Goal: Task Accomplishment & Management: Manage account settings

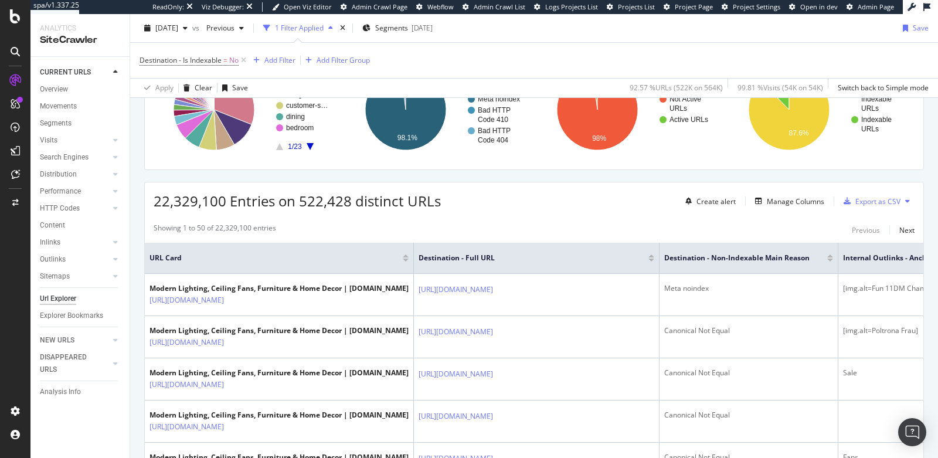
scroll to position [208, 0]
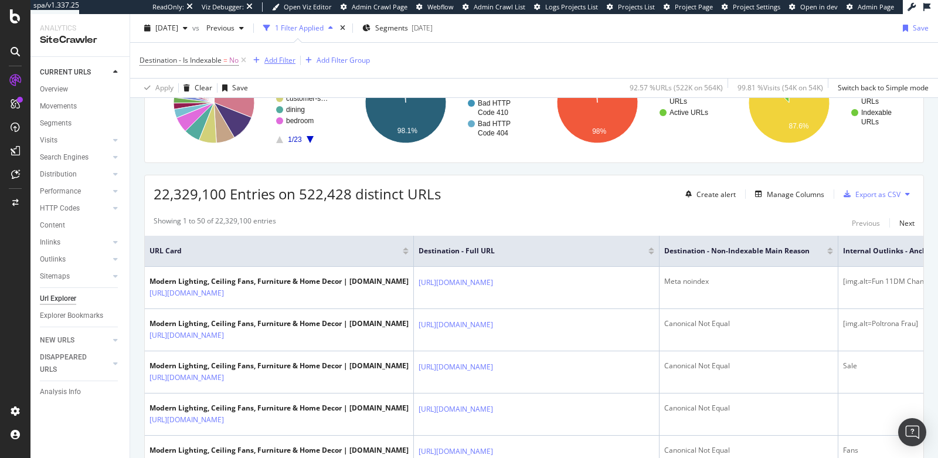
click at [281, 59] on div "Add Filter" at bounding box center [280, 60] width 31 height 10
click at [206, 60] on span "Destination - Is Indexable" at bounding box center [181, 60] width 82 height 10
click at [297, 73] on div "Destination - Is Indexable = No Add Filter Add Filter Group" at bounding box center [534, 60] width 789 height 35
click at [274, 60] on div "Add Filter" at bounding box center [280, 60] width 31 height 10
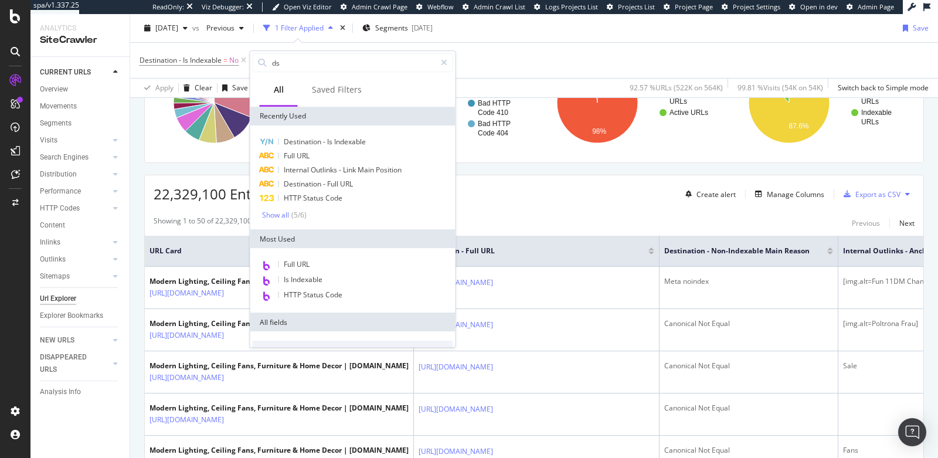
type input "d"
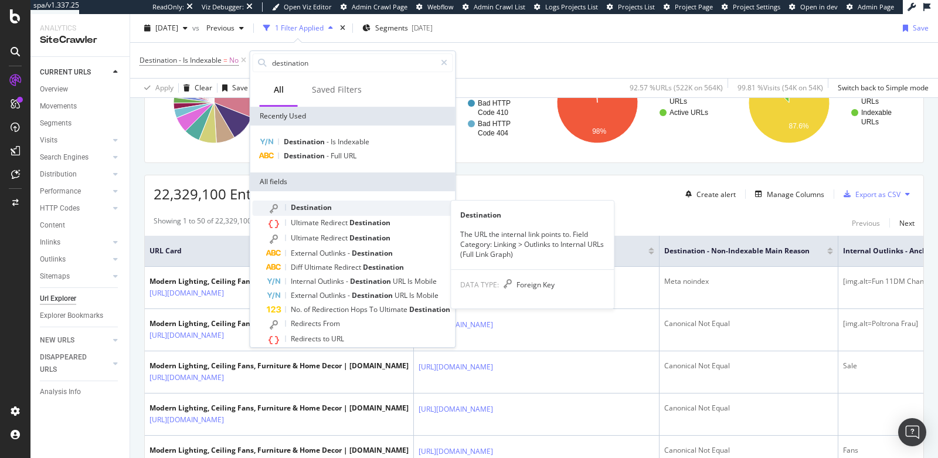
type input "destination"
click at [309, 207] on span "Destination" at bounding box center [311, 207] width 41 height 10
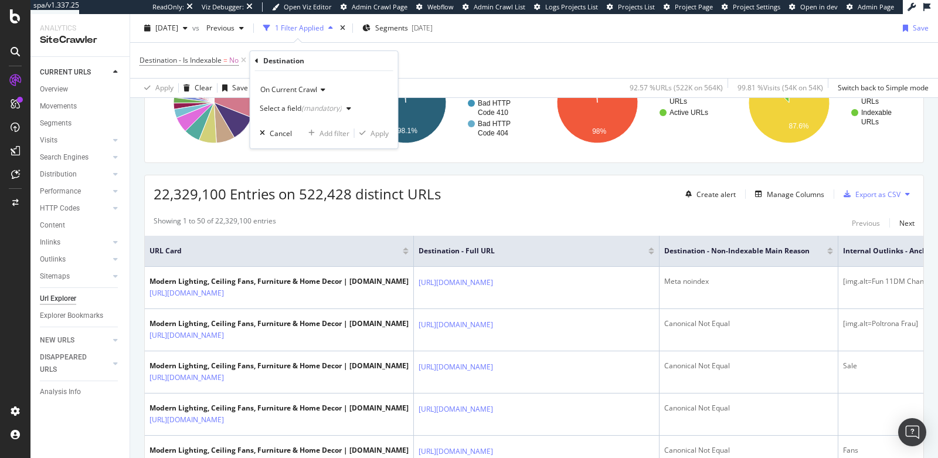
click at [281, 107] on div "Select a field (mandatory)" at bounding box center [301, 108] width 82 height 7
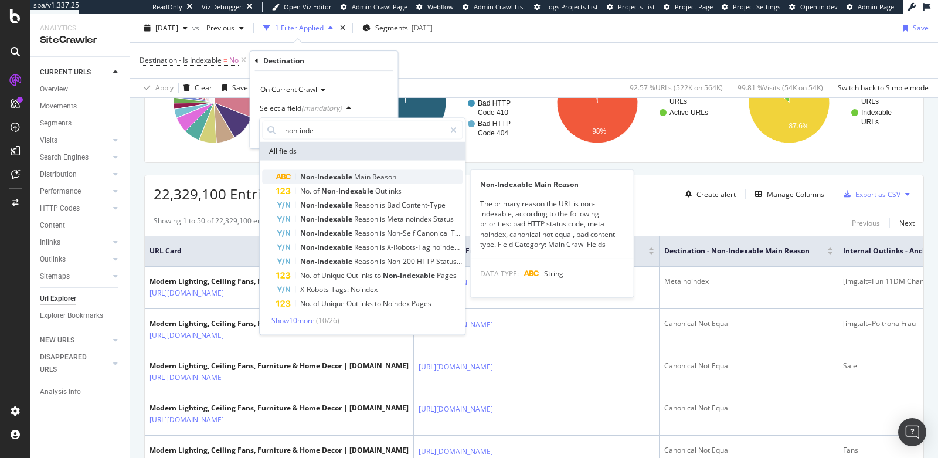
type input "non-inde"
click at [316, 172] on span "Non-Indexable" at bounding box center [327, 177] width 54 height 10
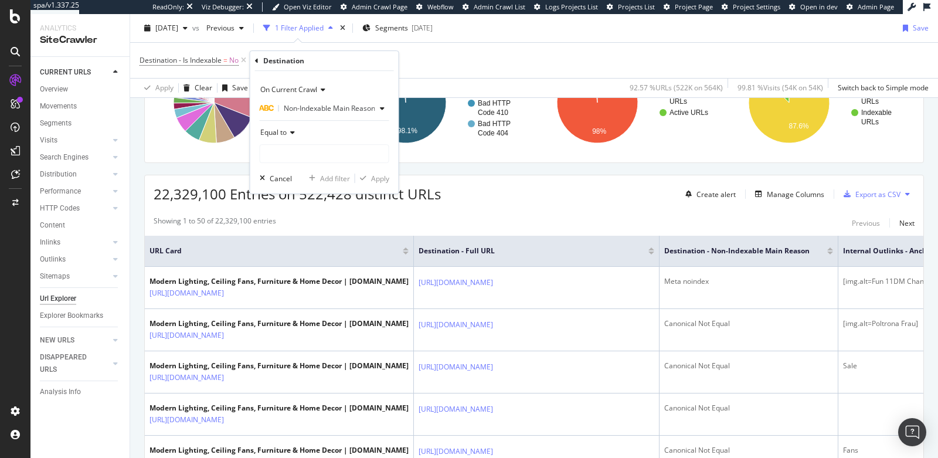
click at [284, 140] on div "Equal to" at bounding box center [325, 132] width 130 height 19
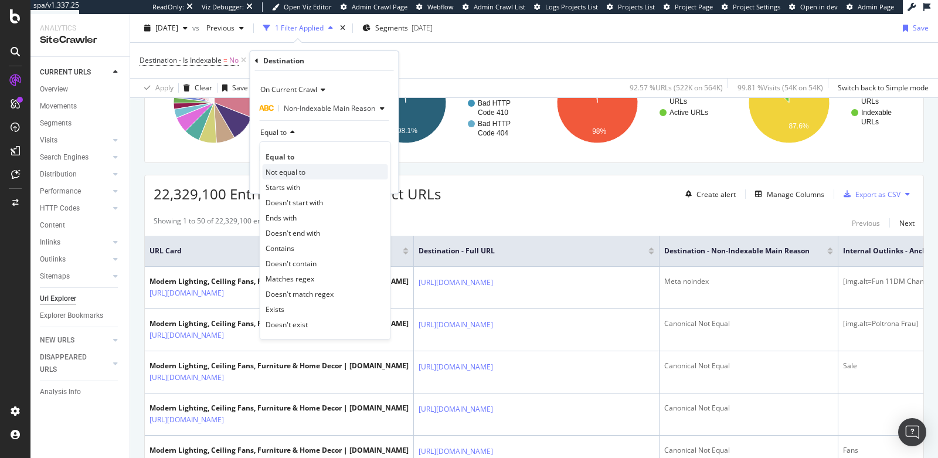
click at [284, 170] on span "Not equal to" at bounding box center [286, 172] width 40 height 10
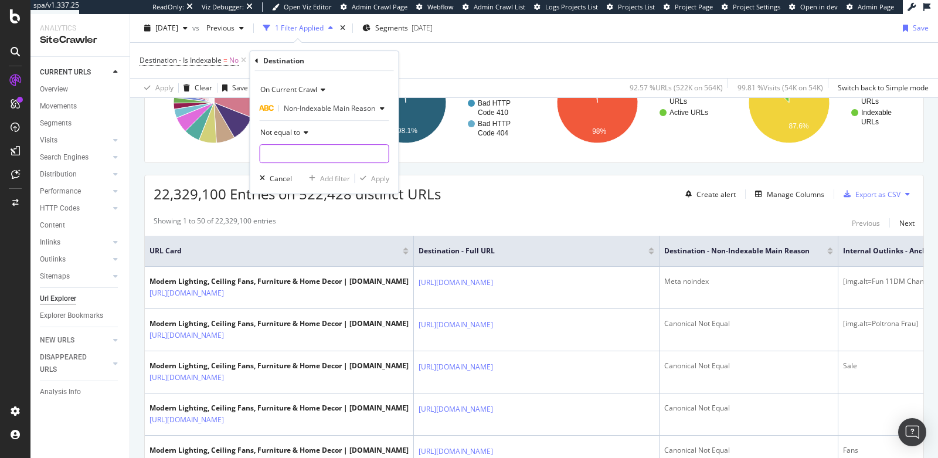
click at [284, 151] on input "text" at bounding box center [324, 153] width 128 height 19
click at [296, 166] on span "Canonical Not Equal" at bounding box center [302, 169] width 78 height 10
type input "Canonical Not Equal"
click at [375, 180] on div "Apply" at bounding box center [380, 179] width 18 height 10
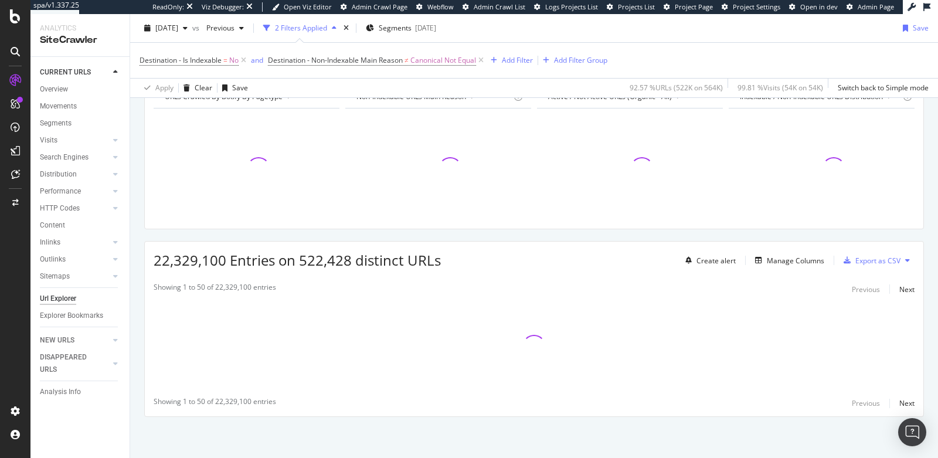
scroll to position [138, 0]
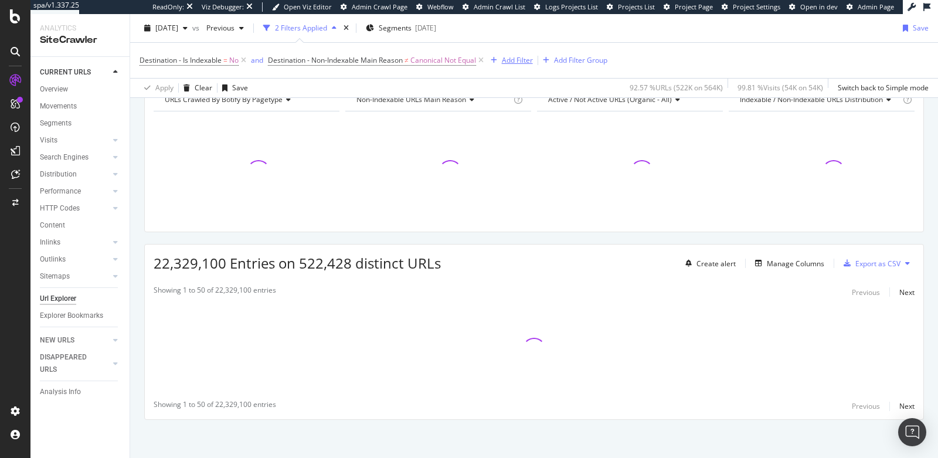
click at [510, 57] on div "Add Filter" at bounding box center [517, 60] width 31 height 10
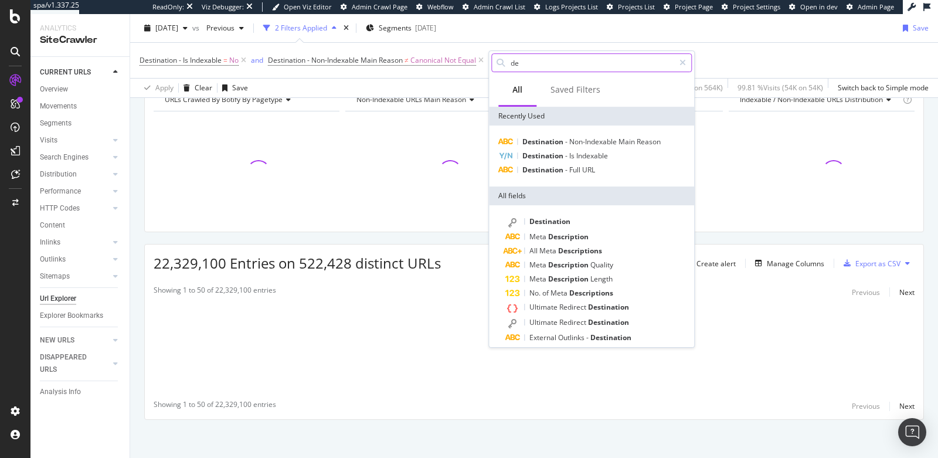
type input "d"
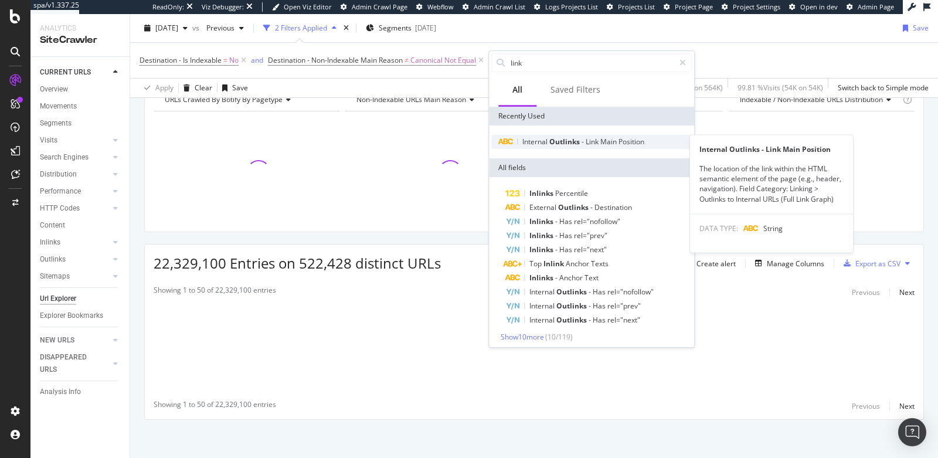
type input "link"
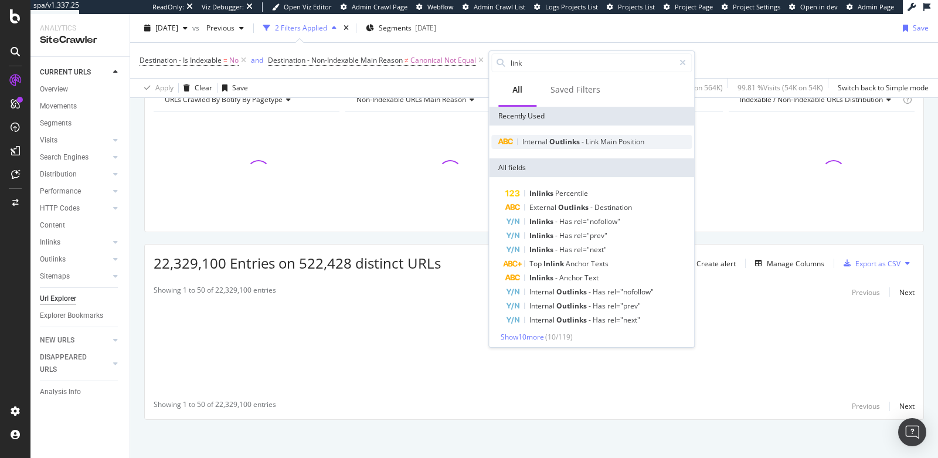
click at [585, 140] on span "-" at bounding box center [584, 142] width 4 height 10
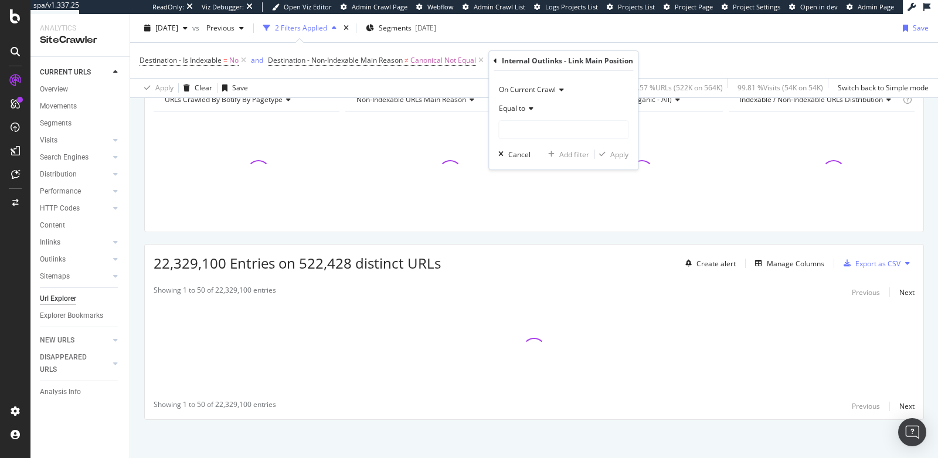
click at [513, 105] on span "Equal to" at bounding box center [512, 108] width 26 height 10
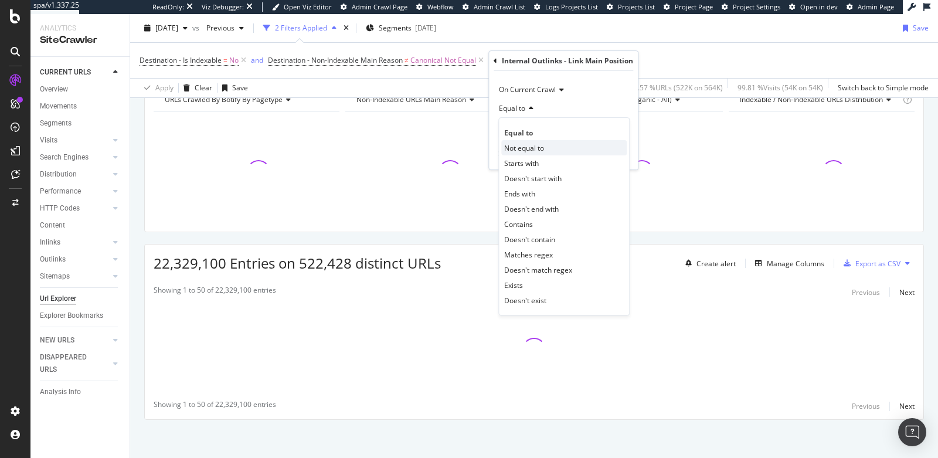
click at [521, 147] on span "Not equal to" at bounding box center [524, 148] width 40 height 10
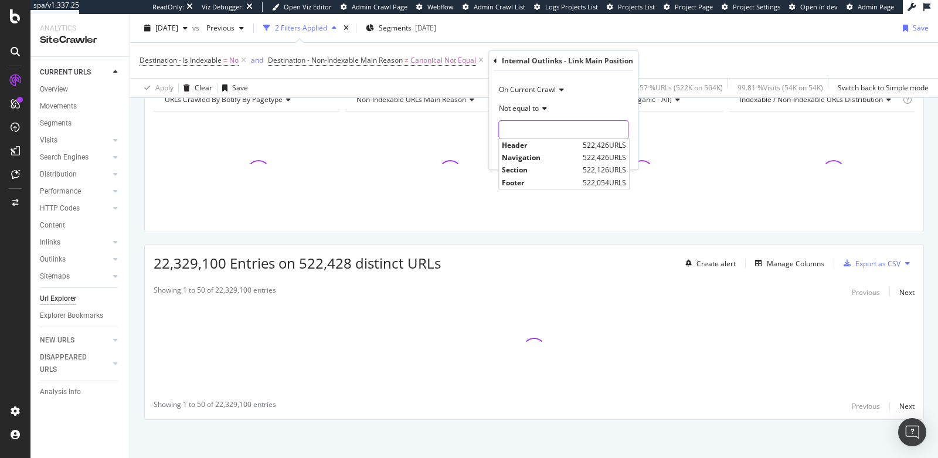
click at [533, 130] on input "text" at bounding box center [563, 129] width 129 height 19
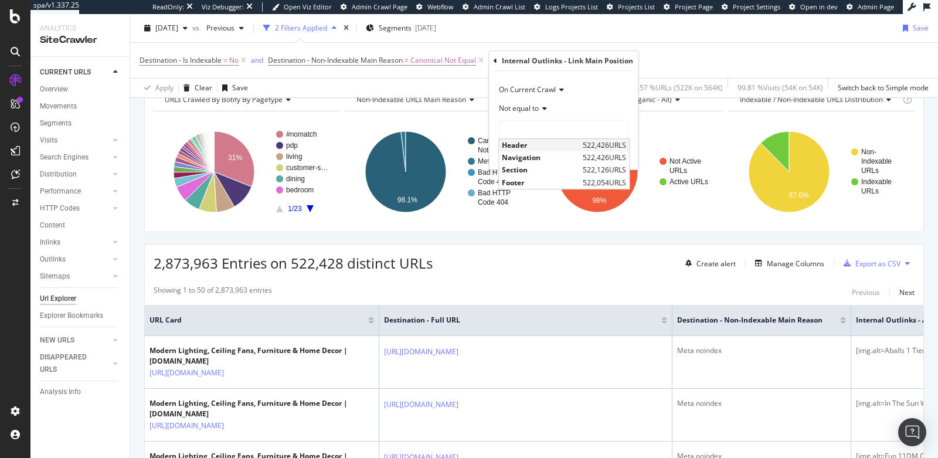
click at [556, 144] on span "Header" at bounding box center [541, 145] width 78 height 10
type input "Header"
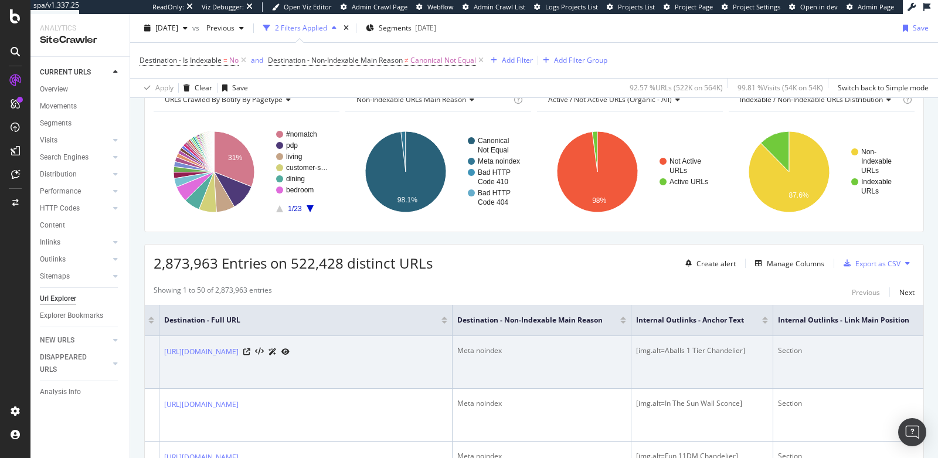
scroll to position [0, 243]
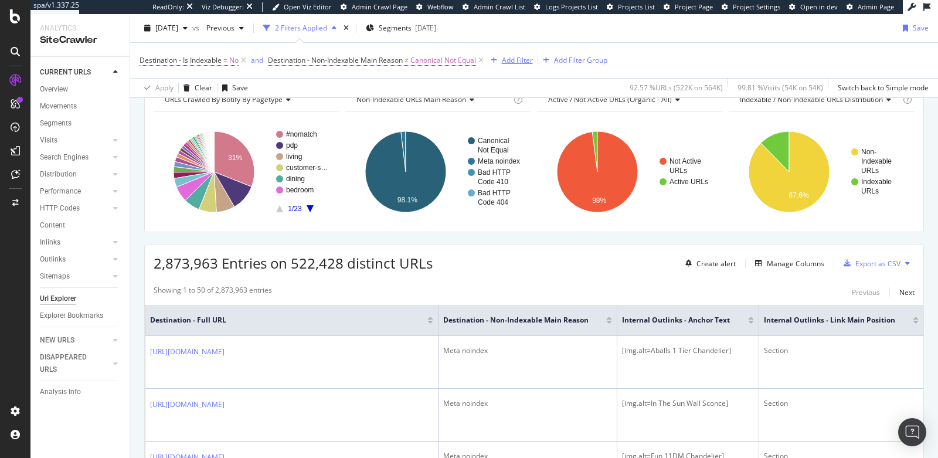
click at [511, 56] on div "Add Filter" at bounding box center [517, 60] width 31 height 10
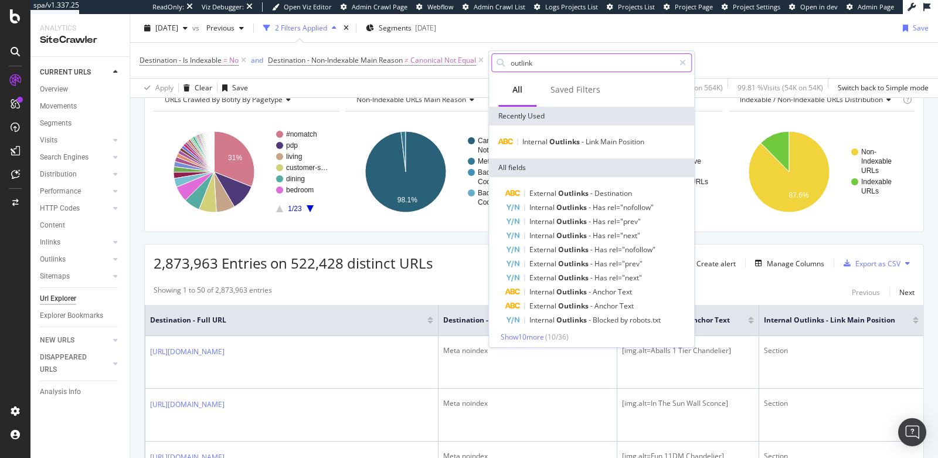
click at [563, 63] on input "outlink" at bounding box center [592, 63] width 165 height 18
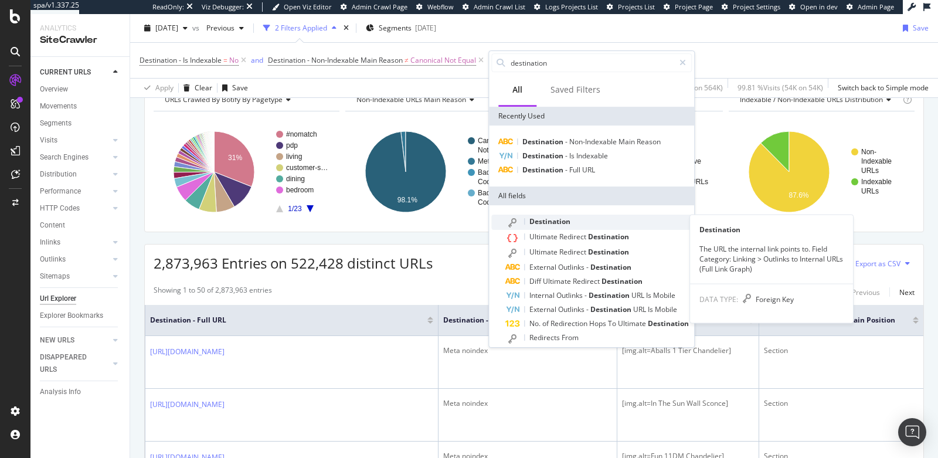
type input "destination"
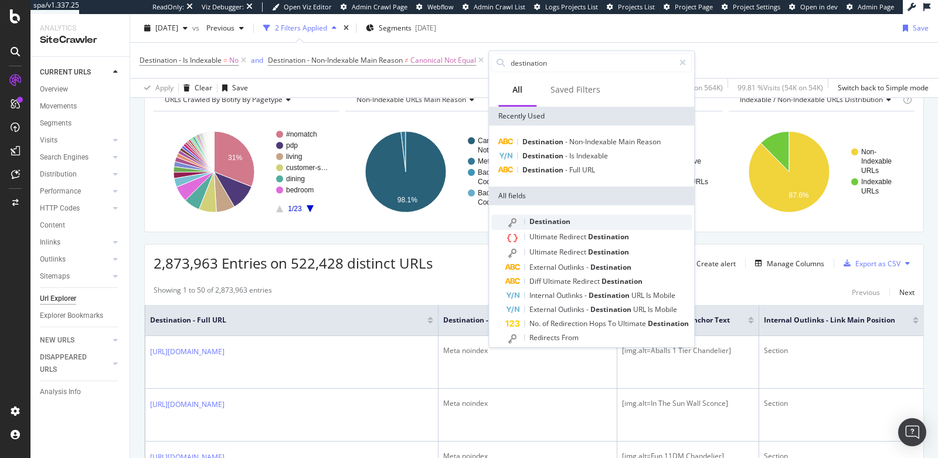
click at [565, 219] on span "Destination" at bounding box center [550, 221] width 41 height 10
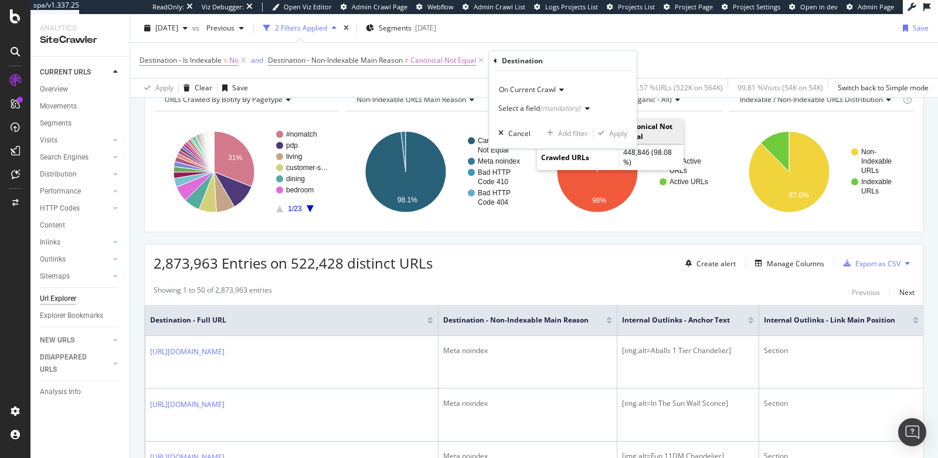
click at [532, 109] on div "Select a field (mandatory)" at bounding box center [540, 108] width 82 height 7
click at [496, 62] on icon at bounding box center [496, 60] width 4 height 7
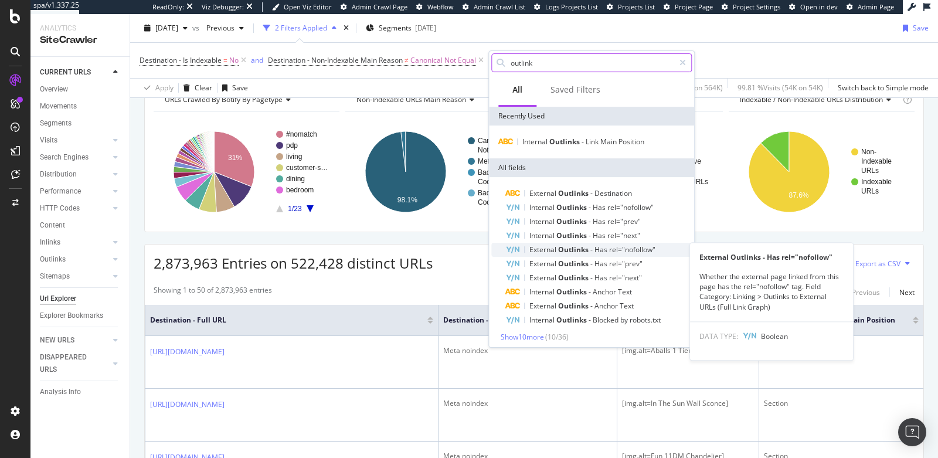
scroll to position [3, 0]
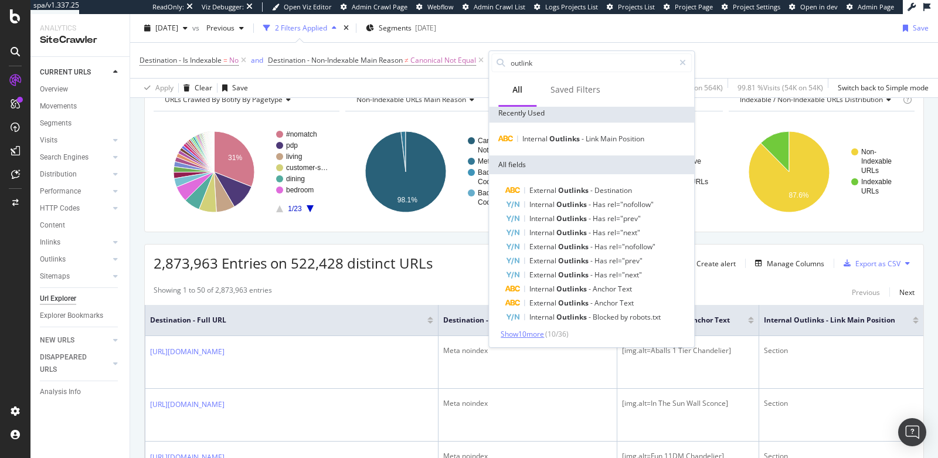
click at [535, 331] on span "Show 10 more" at bounding box center [522, 334] width 43 height 10
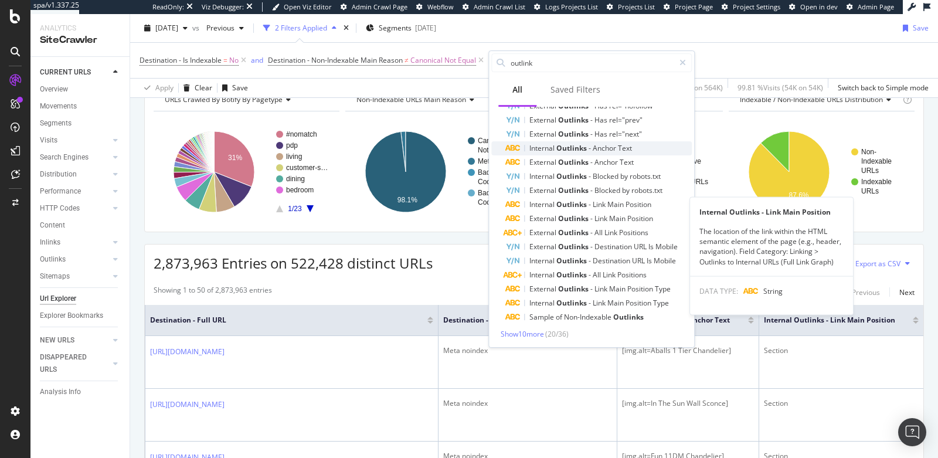
scroll to position [0, 0]
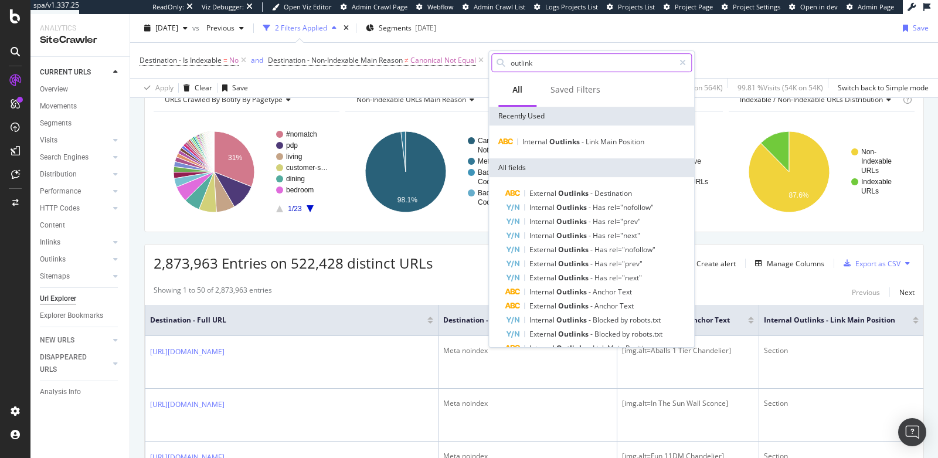
click at [560, 63] on input "outlink" at bounding box center [592, 63] width 165 height 18
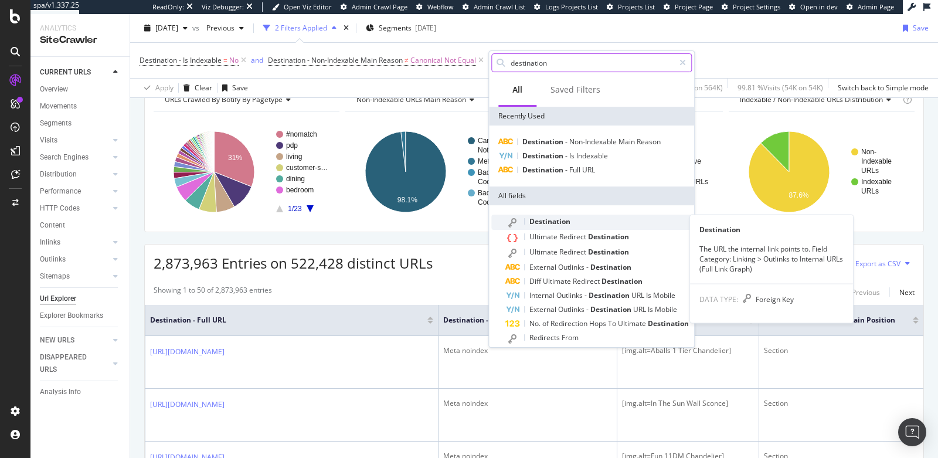
type input "destination"
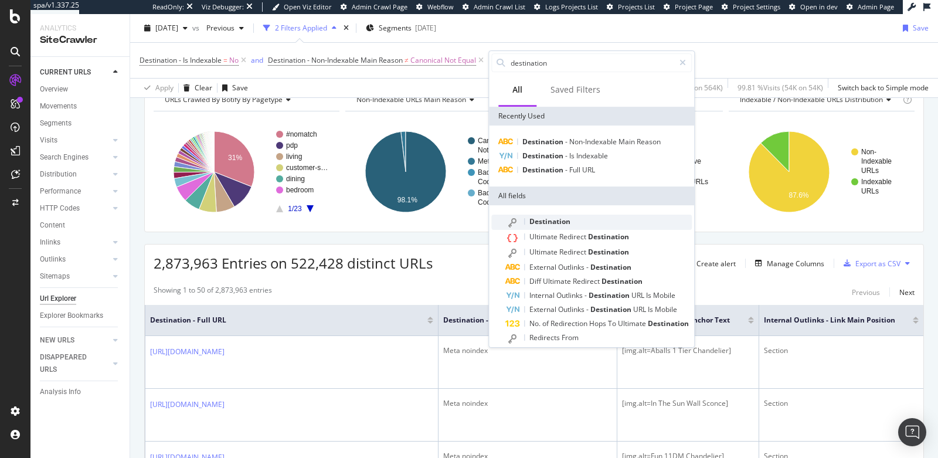
click at [565, 222] on span "Destination" at bounding box center [550, 221] width 41 height 10
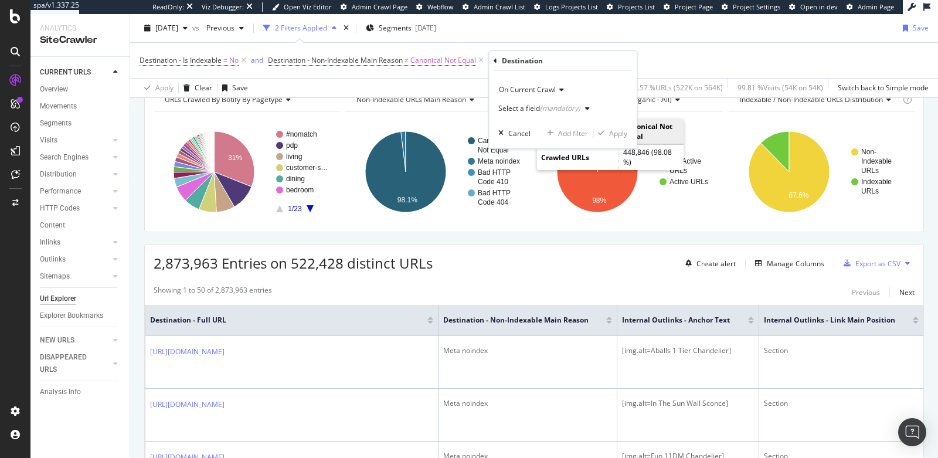
click at [538, 105] on div "Select a field (mandatory)" at bounding box center [540, 108] width 82 height 7
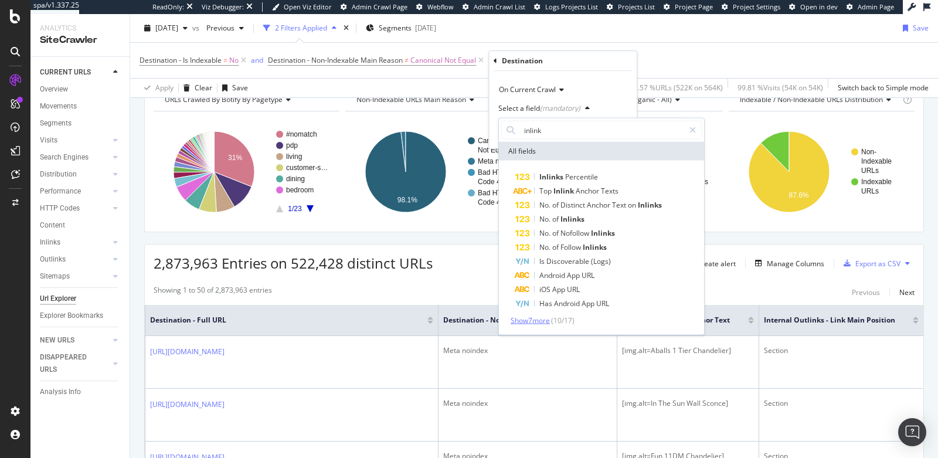
click at [534, 320] on span "Show 7 more" at bounding box center [530, 321] width 39 height 10
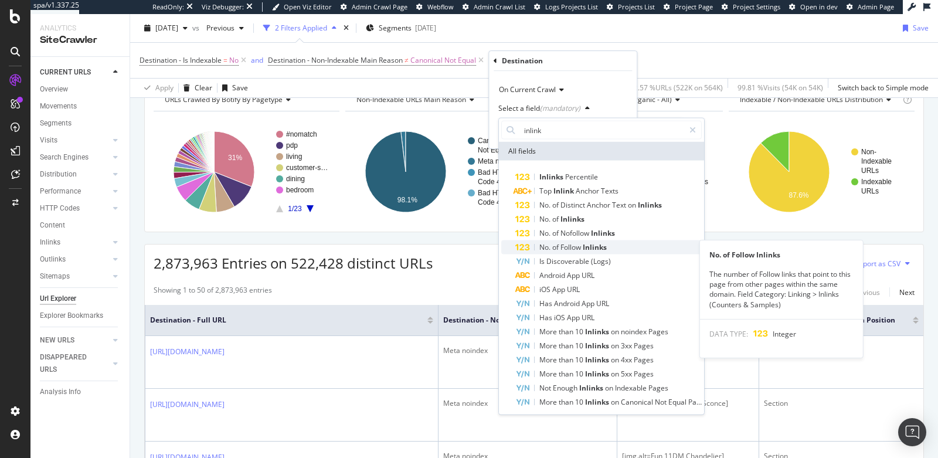
scroll to position [3, 0]
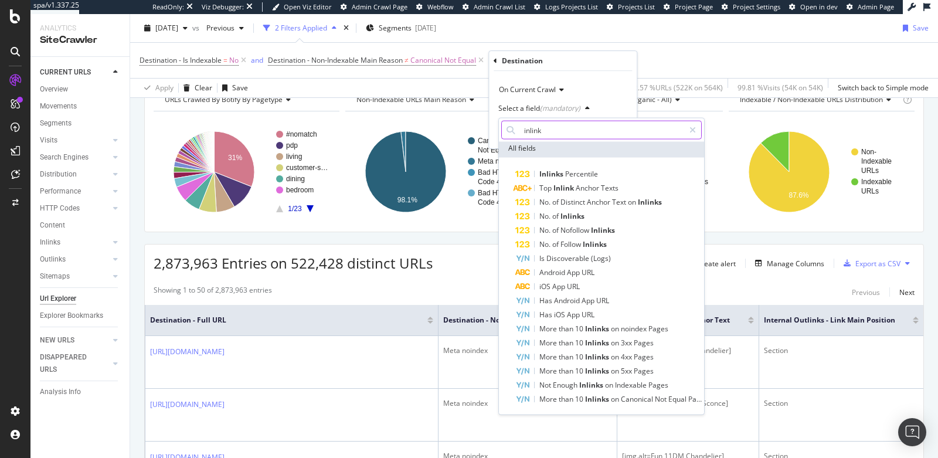
click at [561, 131] on input "inlink" at bounding box center [602, 130] width 165 height 19
click at [579, 132] on input "inlink" at bounding box center [602, 130] width 165 height 19
type input "i"
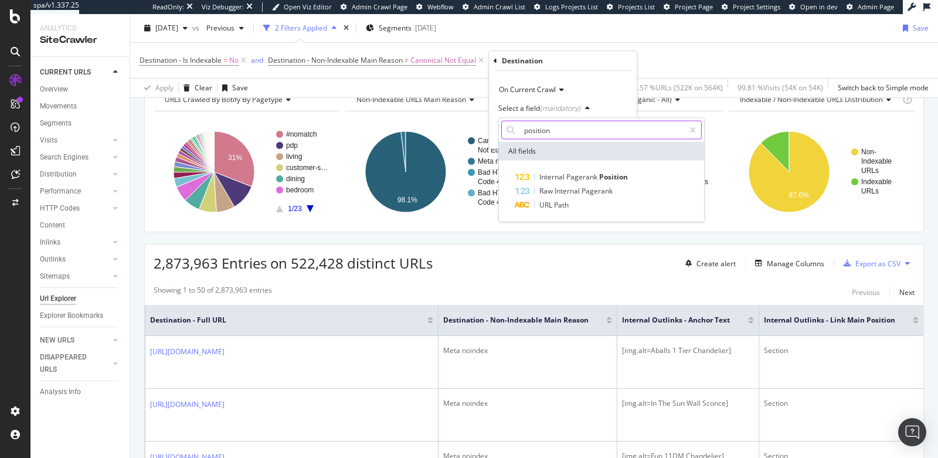
scroll to position [0, 0]
click at [554, 134] on input "position" at bounding box center [602, 130] width 165 height 19
type input "location"
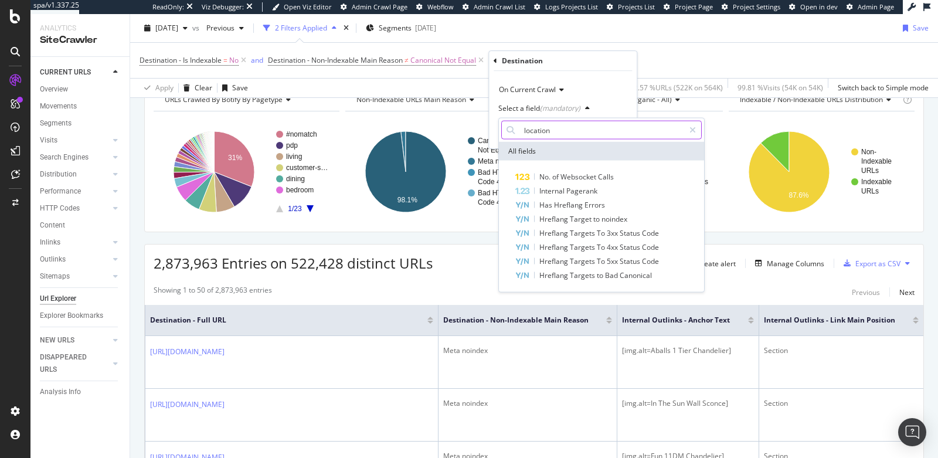
click at [571, 130] on input "location" at bounding box center [602, 130] width 165 height 19
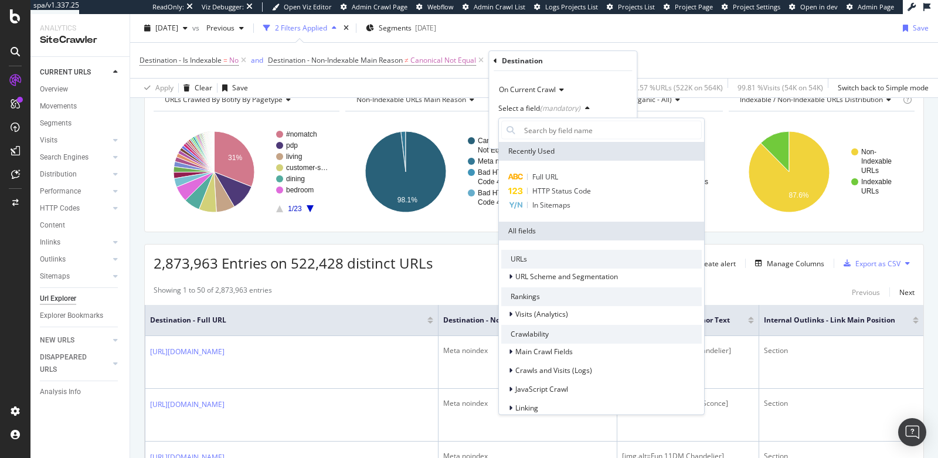
click at [713, 49] on div "Destination - Is Indexable = No and Destination - Non-Indexable Main Reason ≠ C…" at bounding box center [534, 60] width 789 height 35
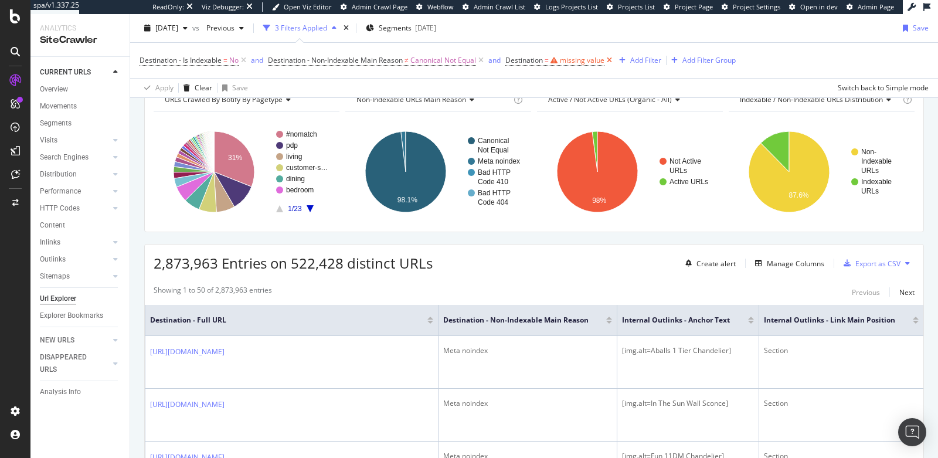
click at [611, 60] on icon at bounding box center [610, 61] width 10 height 12
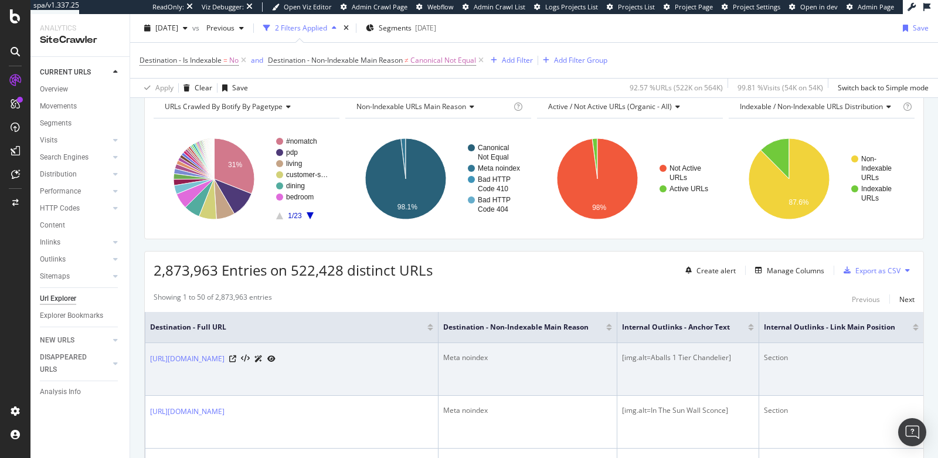
scroll to position [66, 0]
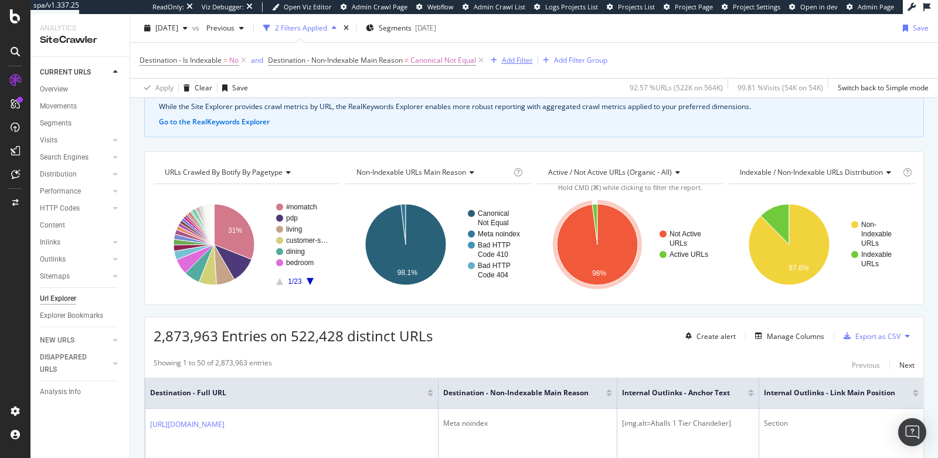
click at [527, 59] on div "Add Filter" at bounding box center [517, 60] width 31 height 10
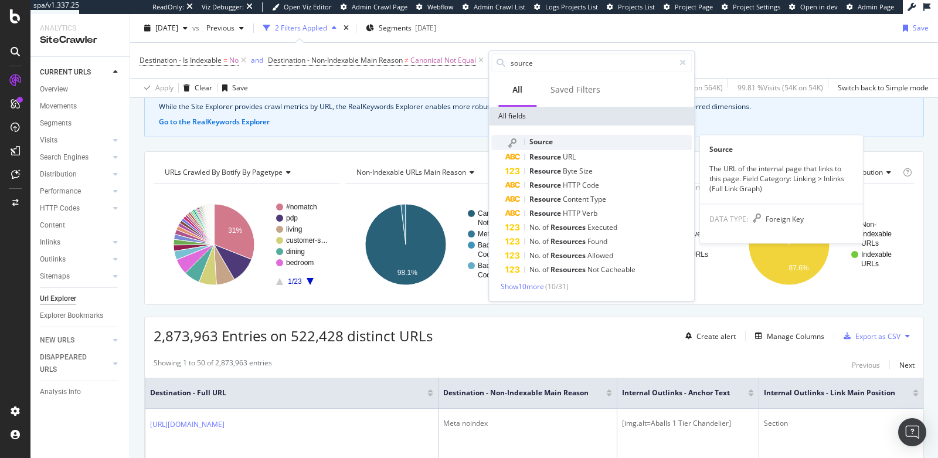
type input "source"
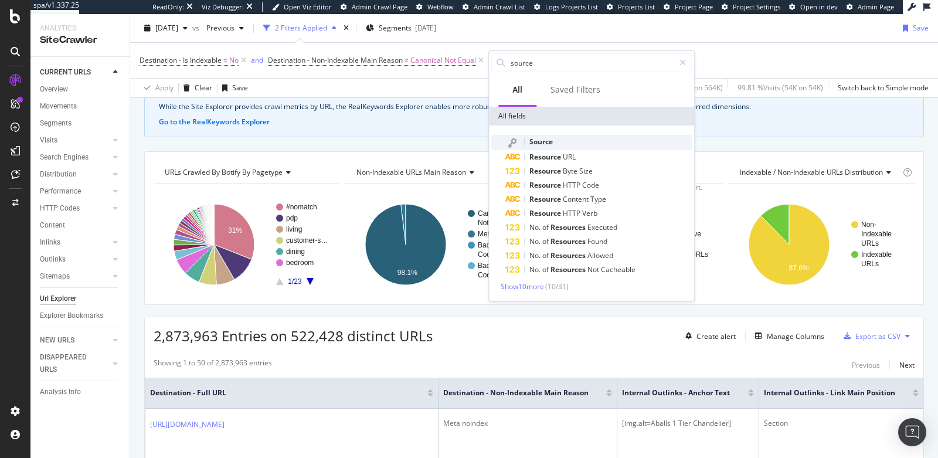
click at [543, 146] on div "Source" at bounding box center [599, 142] width 187 height 15
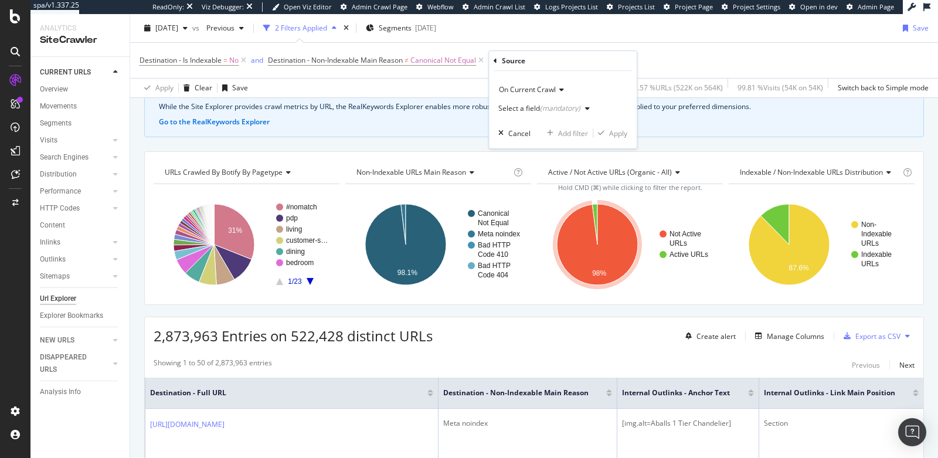
click at [514, 109] on div "Select a field (mandatory)" at bounding box center [540, 108] width 82 height 7
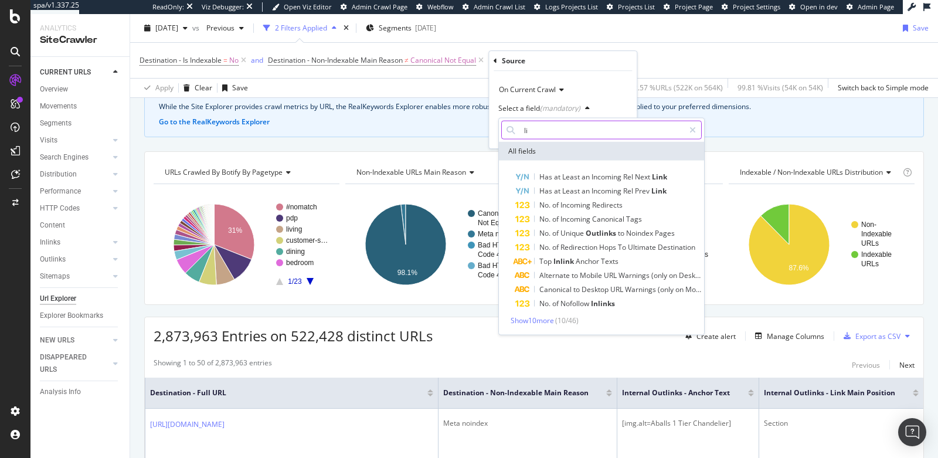
type input "l"
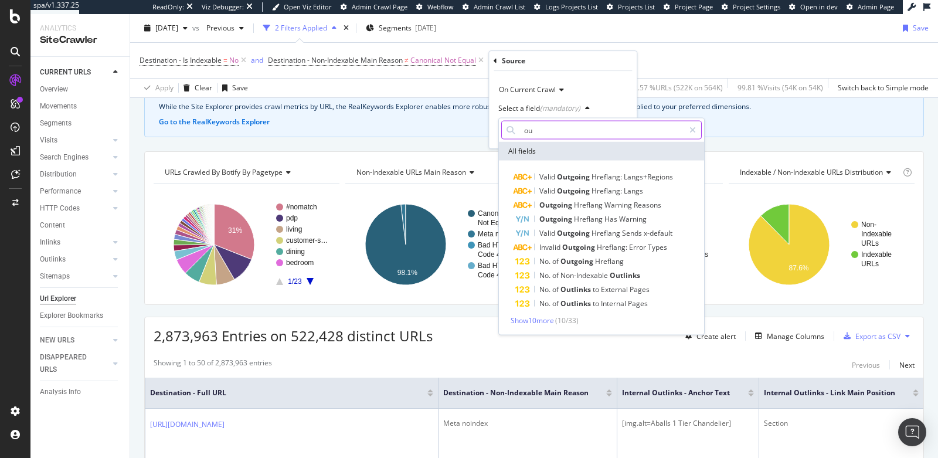
type input "o"
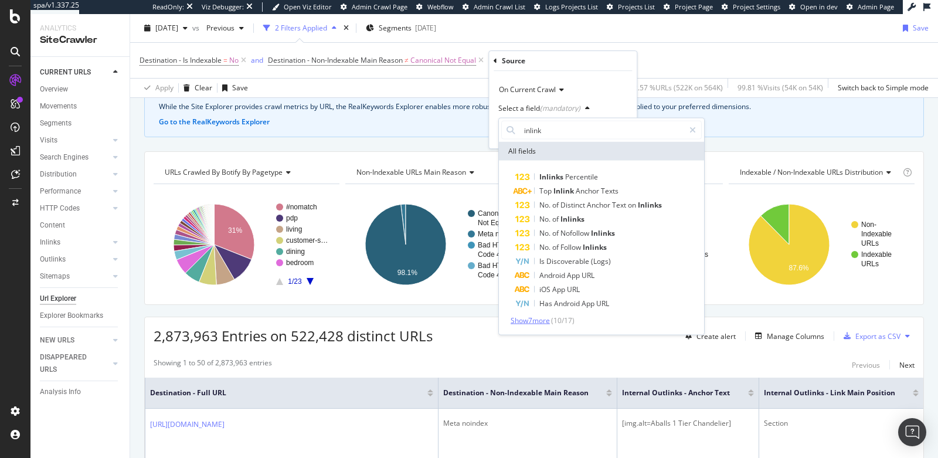
type input "inlink"
click at [532, 320] on span "Show 7 more" at bounding box center [530, 321] width 39 height 10
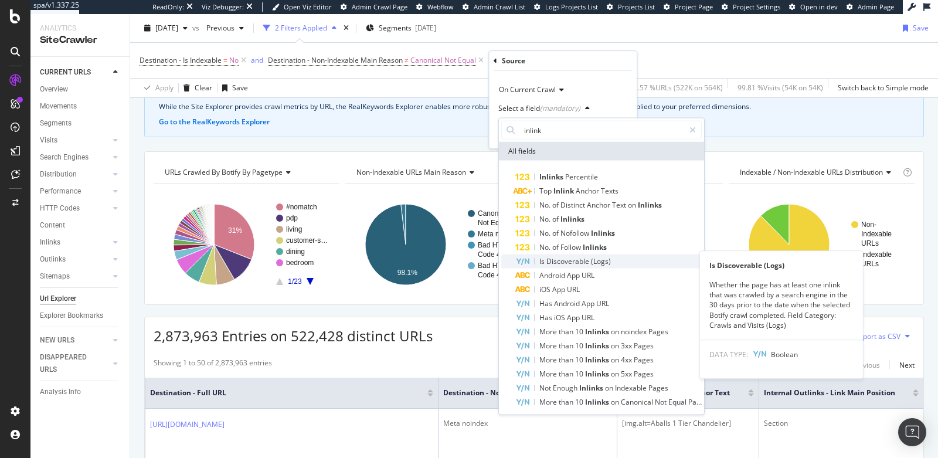
scroll to position [3, 0]
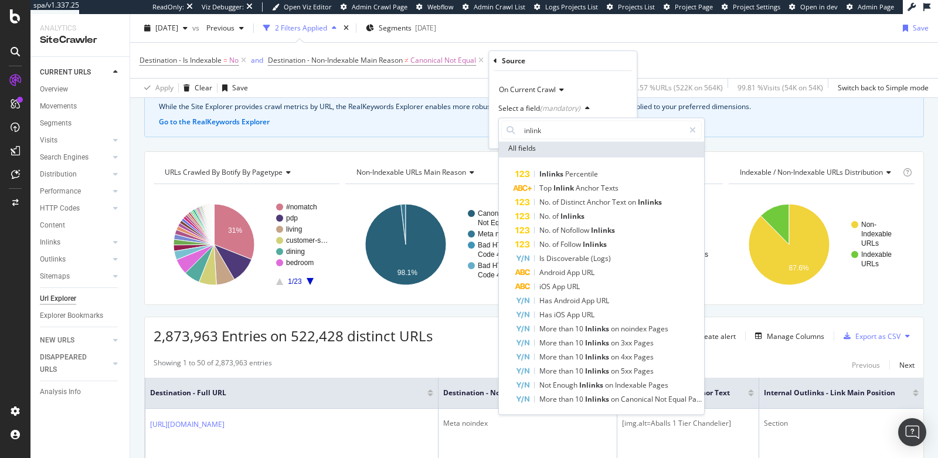
click at [588, 89] on div "On Current Crawl" at bounding box center [563, 89] width 129 height 19
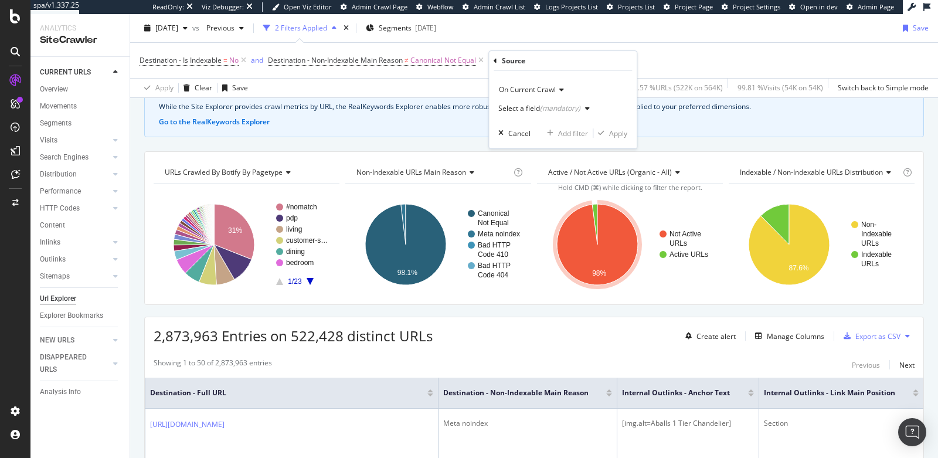
click at [496, 60] on icon at bounding box center [496, 60] width 4 height 7
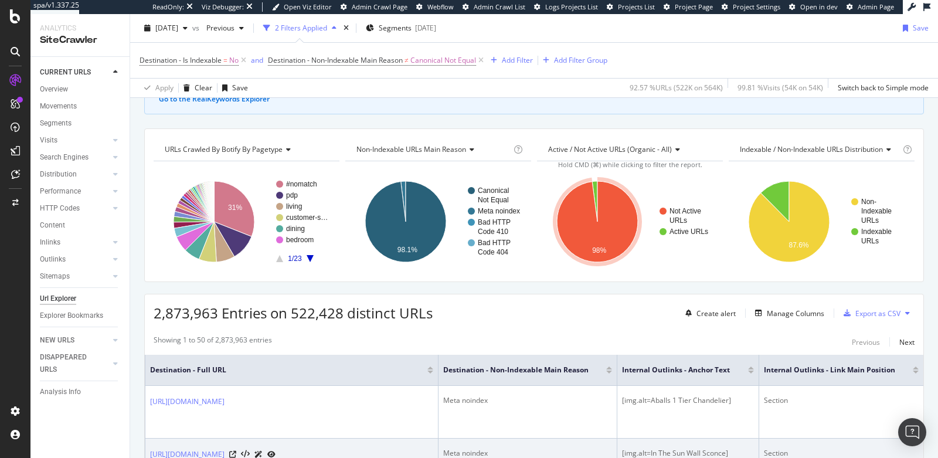
scroll to position [57, 0]
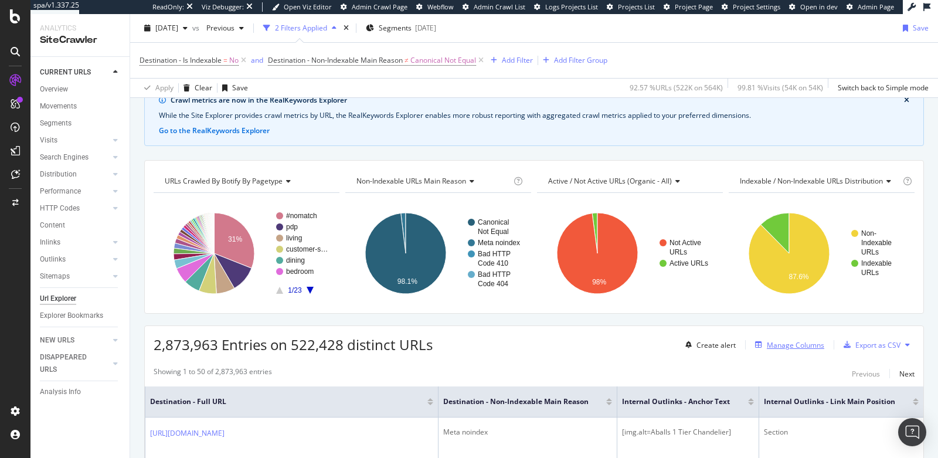
click at [782, 343] on div "Manage Columns" at bounding box center [795, 345] width 57 height 10
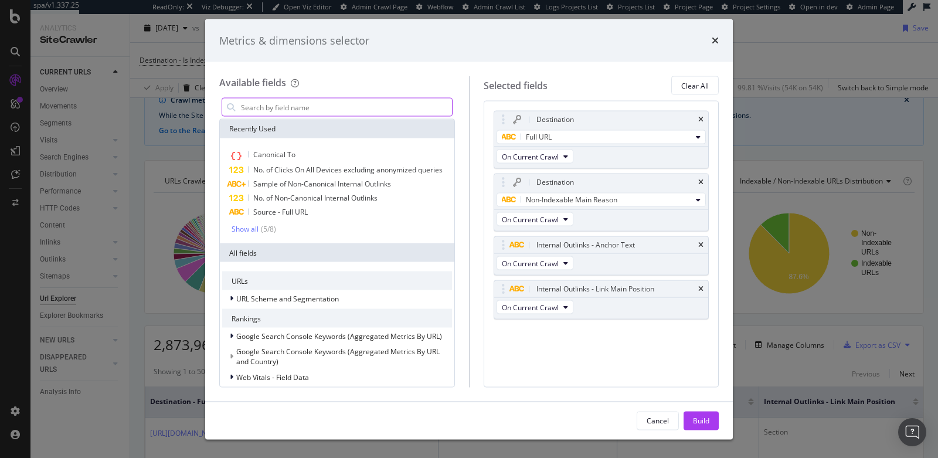
click at [312, 108] on input "modal" at bounding box center [346, 108] width 212 height 18
type input "i"
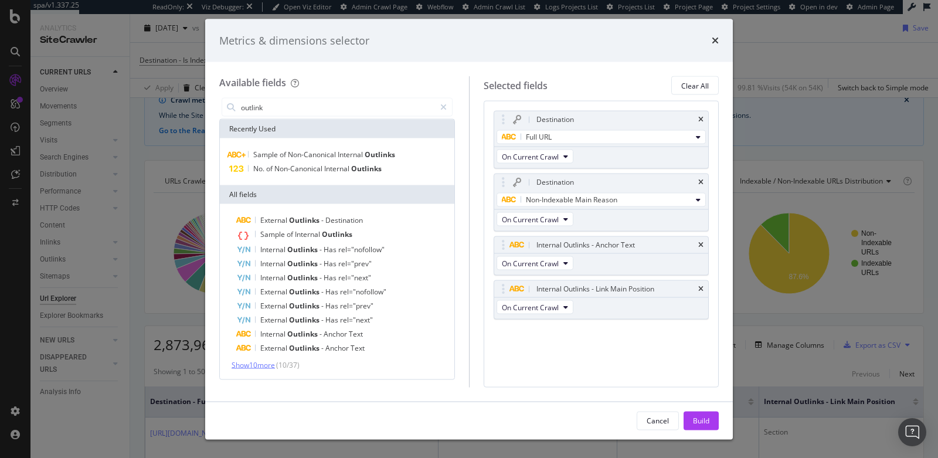
type input "outlink"
click at [275, 360] on span "Show 10 more" at bounding box center [253, 365] width 43 height 10
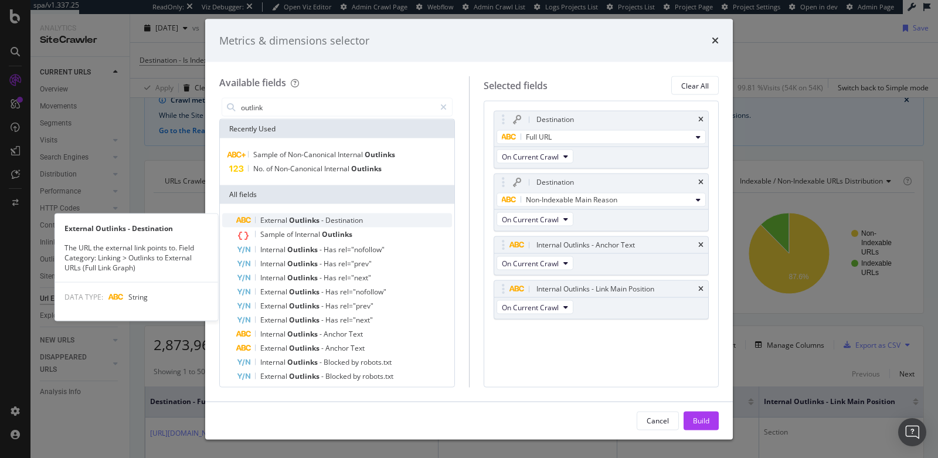
click at [283, 218] on span "External" at bounding box center [274, 220] width 29 height 10
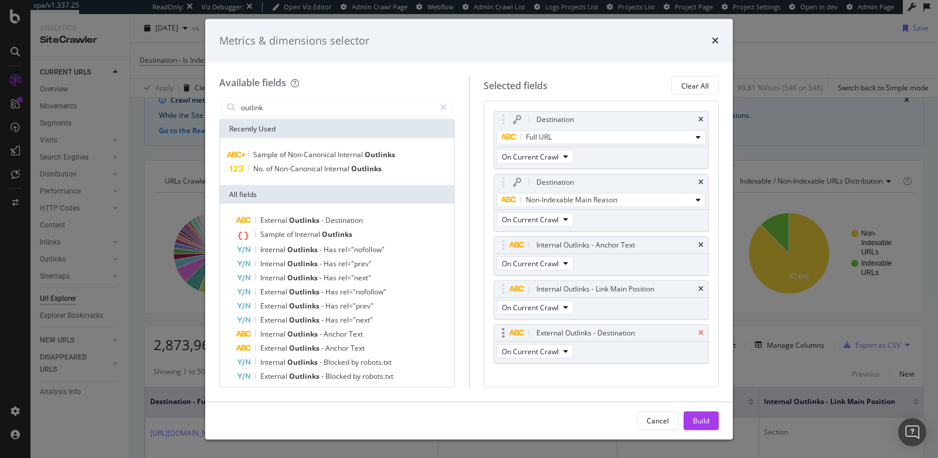
click at [699, 330] on icon "times" at bounding box center [701, 333] width 5 height 7
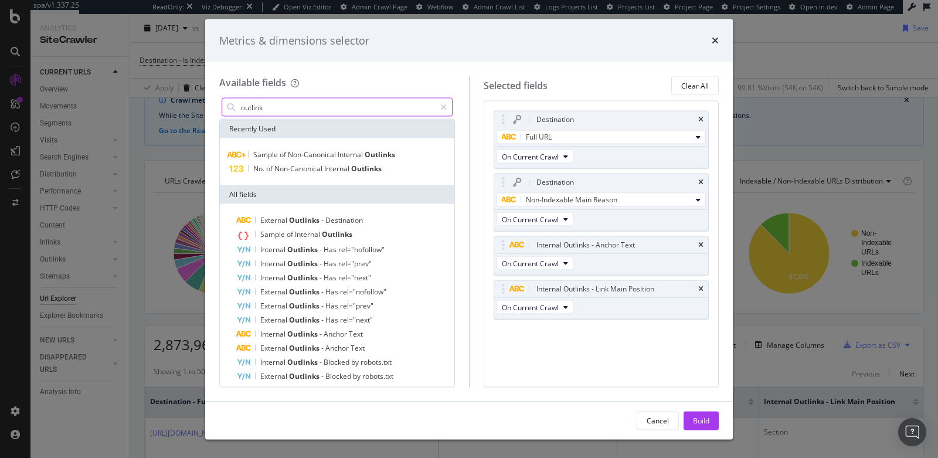
click at [320, 110] on input "outlink" at bounding box center [337, 108] width 195 height 18
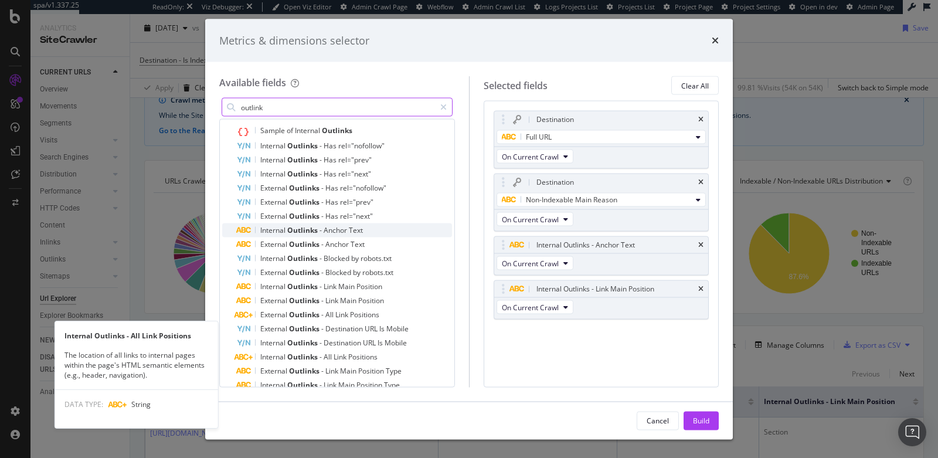
scroll to position [133, 0]
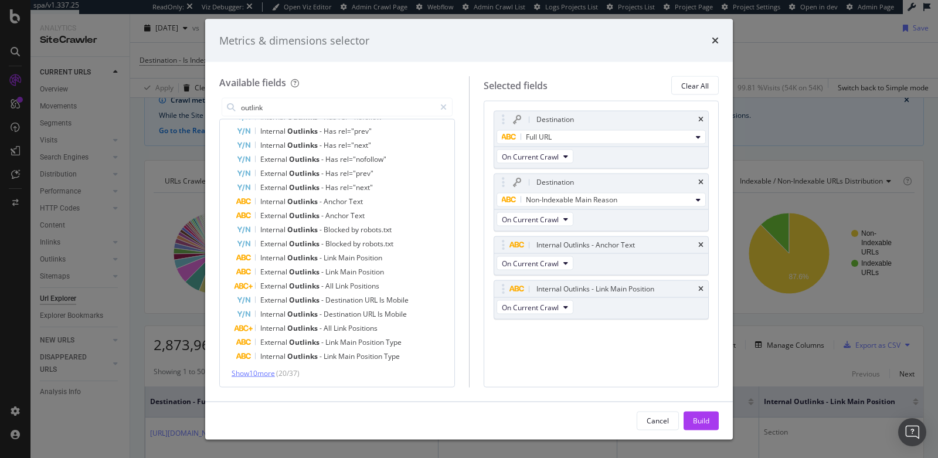
click at [261, 372] on span "Show 10 more" at bounding box center [253, 373] width 43 height 10
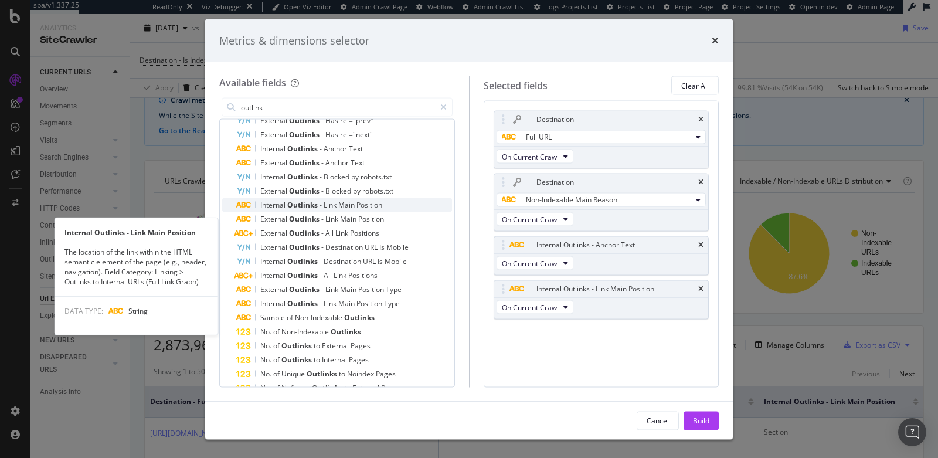
scroll to position [273, 0]
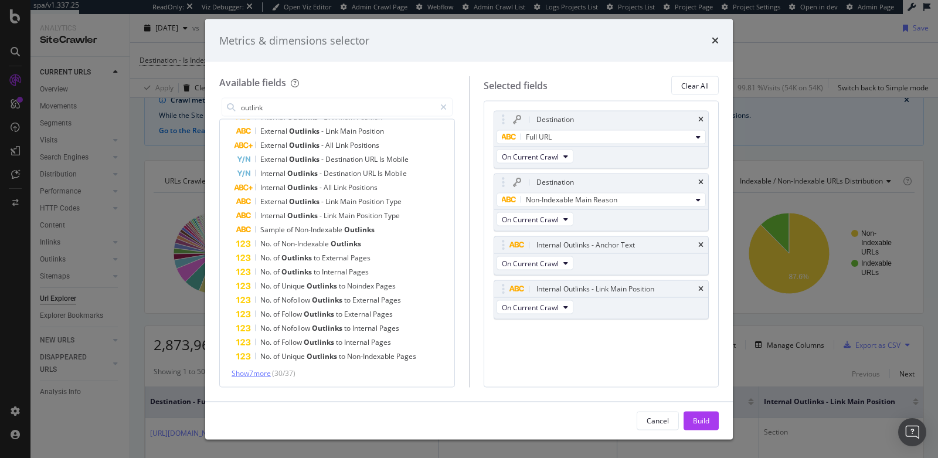
click at [252, 374] on span "Show 7 more" at bounding box center [251, 373] width 39 height 10
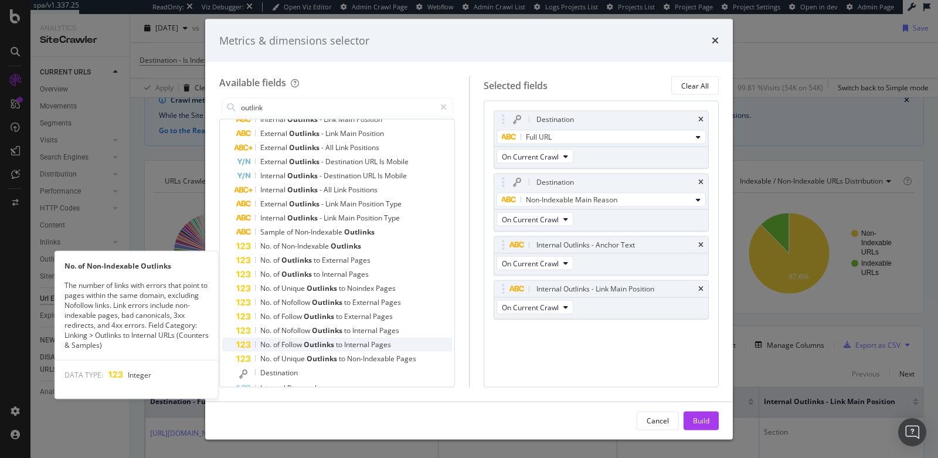
scroll to position [259, 0]
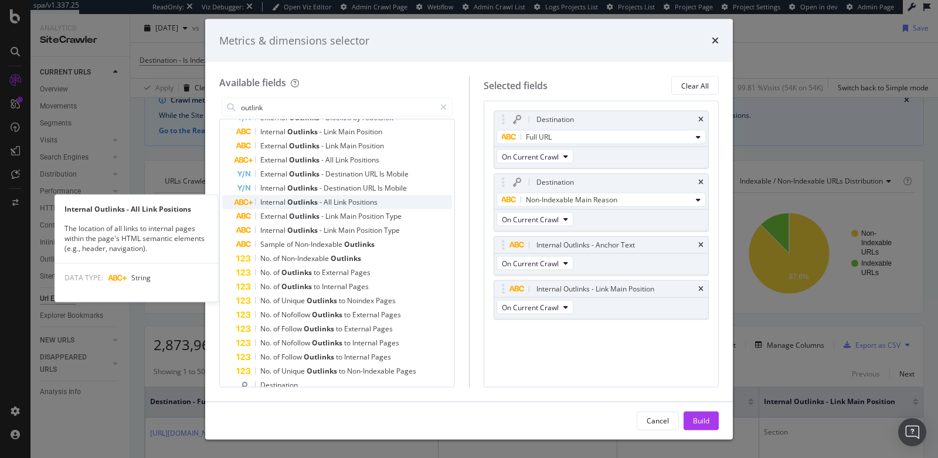
click at [346, 202] on span "Link" at bounding box center [341, 202] width 15 height 10
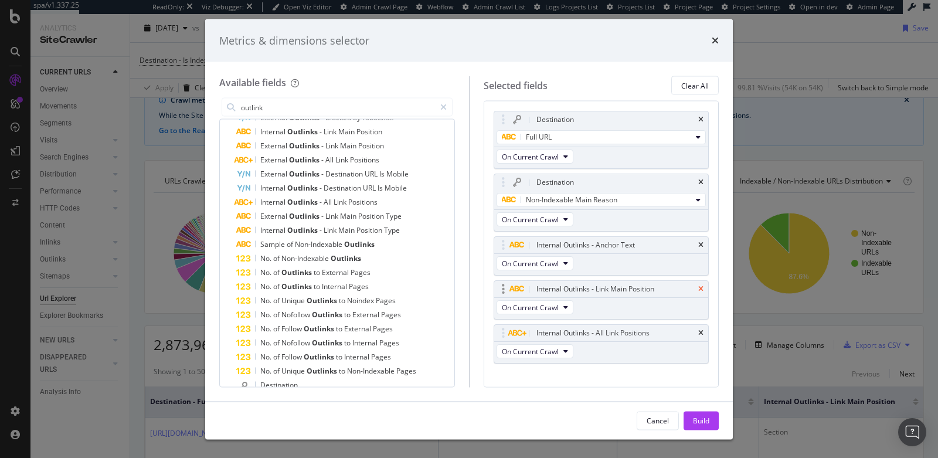
click at [699, 287] on icon "times" at bounding box center [701, 289] width 5 height 7
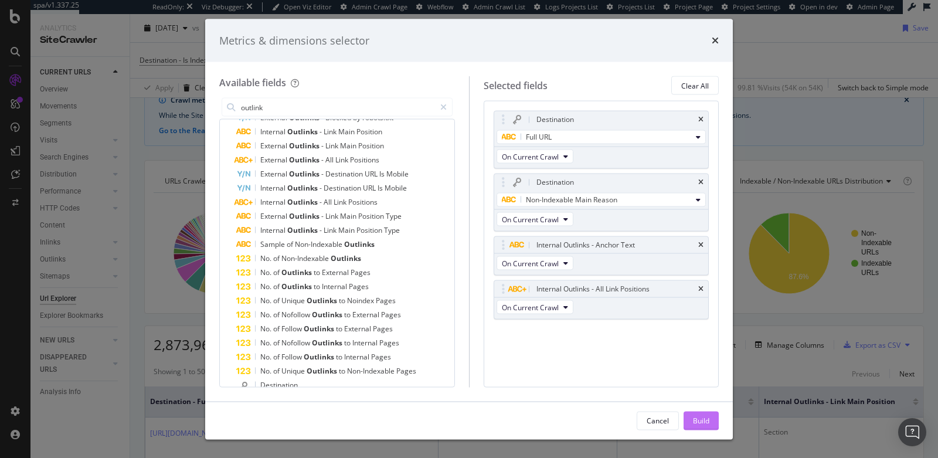
click at [698, 423] on div "Build" at bounding box center [701, 420] width 16 height 10
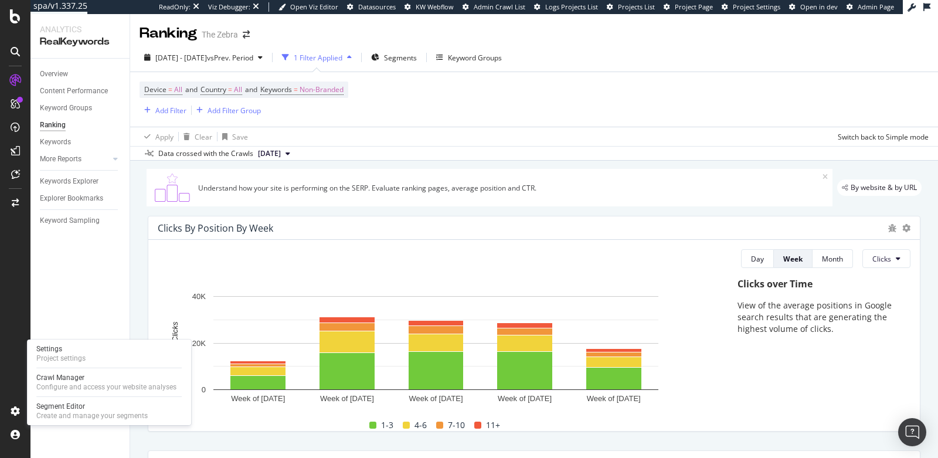
click at [95, 367] on div "Settings Project settings Crawl Manager Configure and access your website analy…" at bounding box center [109, 383] width 164 height 86
click at [103, 352] on div "Settings Project settings" at bounding box center [109, 353] width 155 height 21
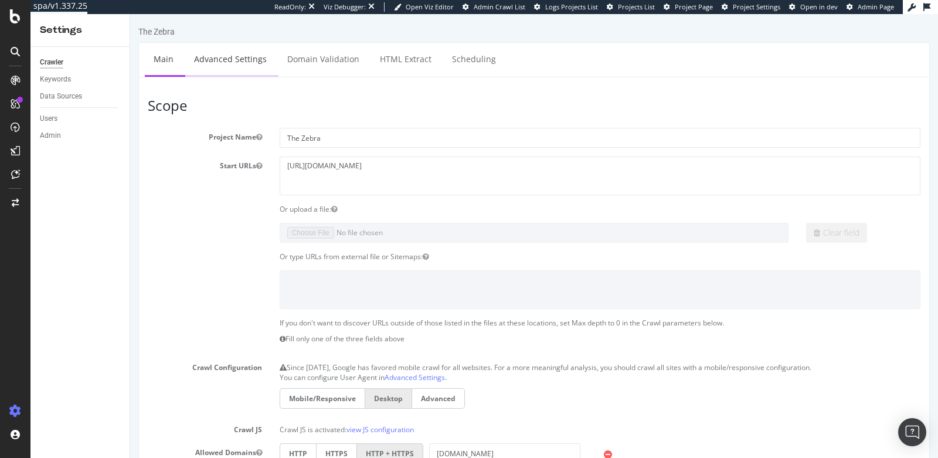
click at [233, 66] on link "Advanced Settings" at bounding box center [230, 59] width 90 height 32
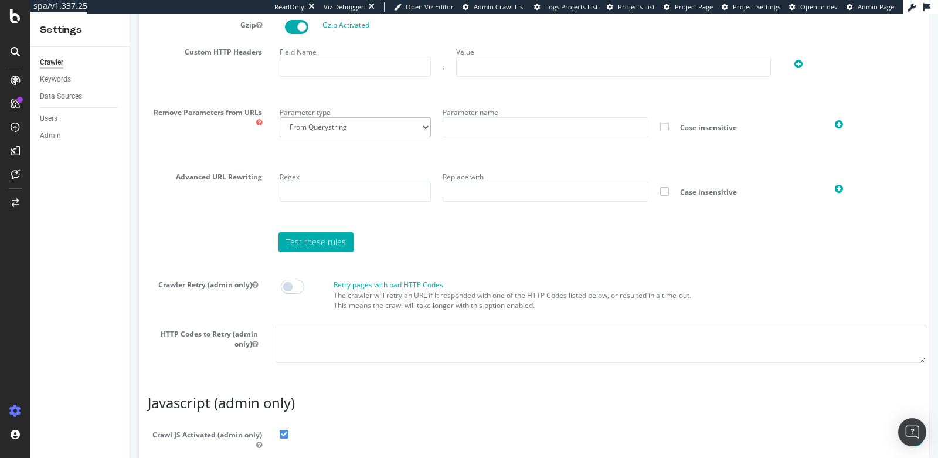
scroll to position [984, 0]
